Goal: Contribute content: Add original content to the website for others to see

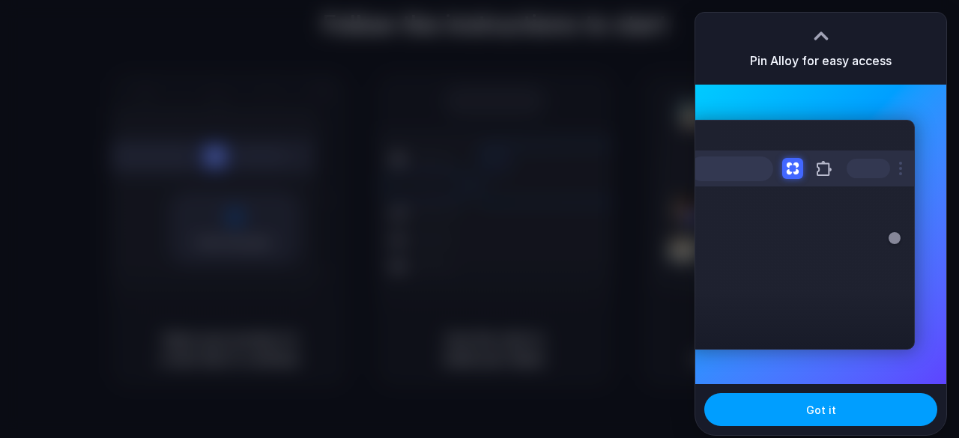
click at [839, 420] on button "Got it" at bounding box center [821, 409] width 233 height 33
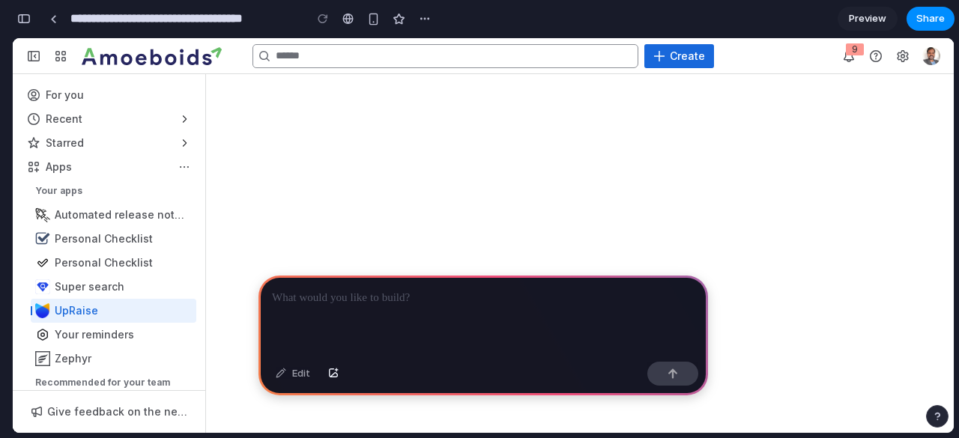
click at [331, 315] on div at bounding box center [484, 316] width 450 height 80
click at [77, 288] on div "Sidebar" at bounding box center [109, 287] width 175 height 24
click at [100, 211] on div "Sidebar" at bounding box center [109, 215] width 175 height 24
click at [34, 56] on span "Collapse sidebar [" at bounding box center [34, 56] width 12 height 12
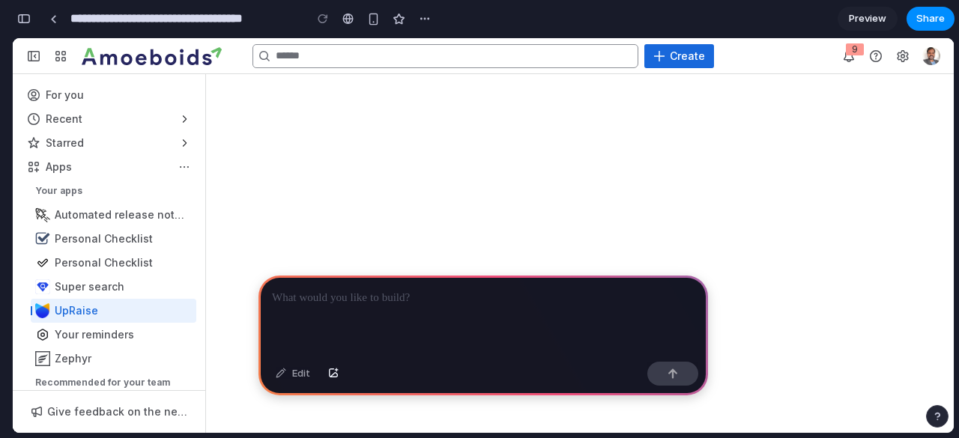
drag, startPoint x: 319, startPoint y: 20, endPoint x: 394, endPoint y: 292, distance: 281.5
click at [394, 292] on div "**********" at bounding box center [485, 219] width 947 height 438
click at [394, 292] on p at bounding box center [483, 298] width 423 height 18
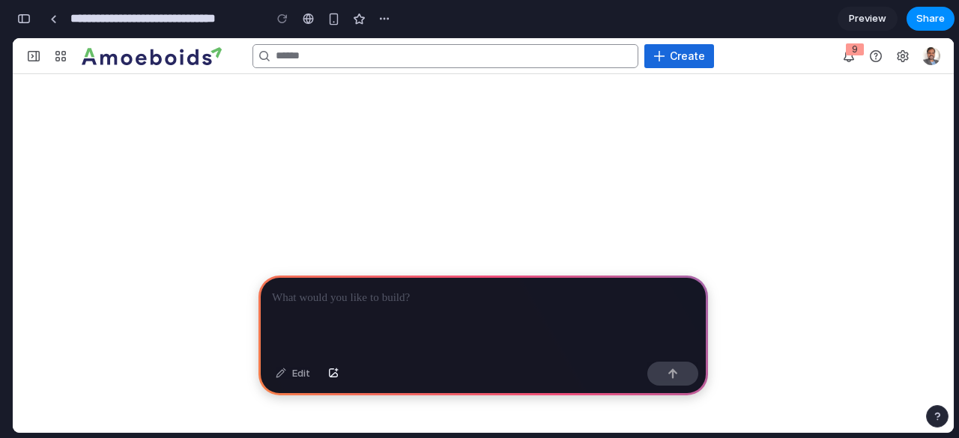
scroll to position [0, 13]
click at [33, 61] on span "Expand sidebar [" at bounding box center [34, 56] width 12 height 12
click at [382, 319] on div at bounding box center [484, 316] width 450 height 80
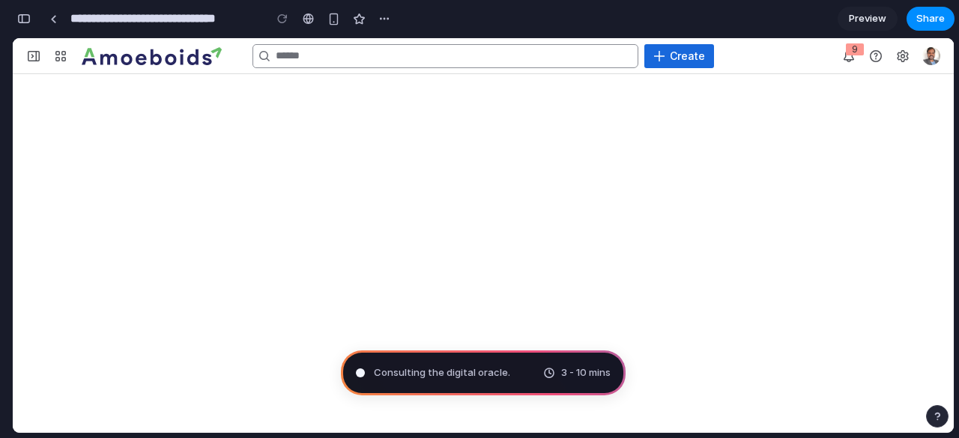
scroll to position [0, 0]
